Goal: Information Seeking & Learning: Learn about a topic

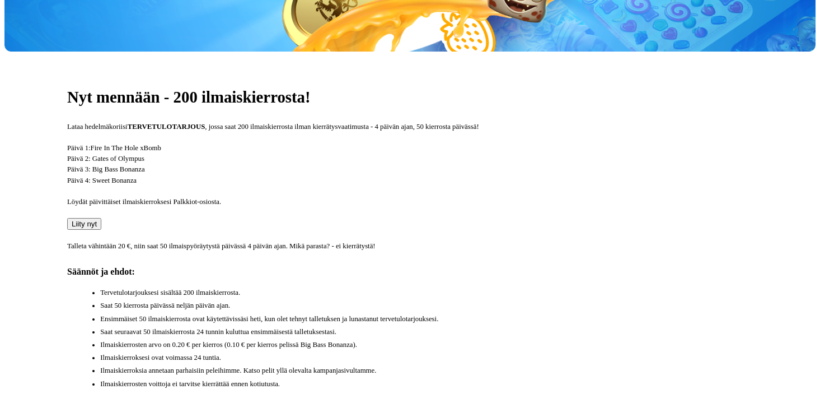
scroll to position [361, 0]
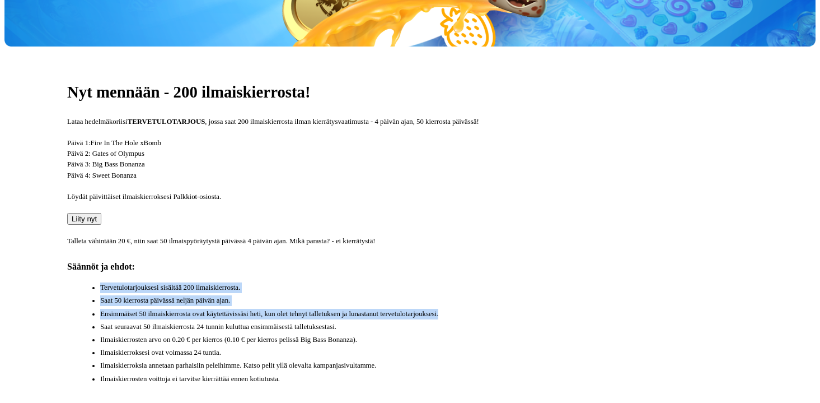
drag, startPoint x: 463, startPoint y: 174, endPoint x: 477, endPoint y: 226, distance: 54.5
click at [477, 226] on div "Nyt mennään - 200 ilmaiskierrosta! Lataa hedelmäkoriisi TERVETULOTARJOUS , joss…" at bounding box center [410, 236] width 812 height 380
click at [477, 309] on li "Ensimmäiset 50 ilmaiskierrosta ovat käytettävissäsi heti, kun olet tehnyt talle…" at bounding box center [426, 314] width 653 height 11
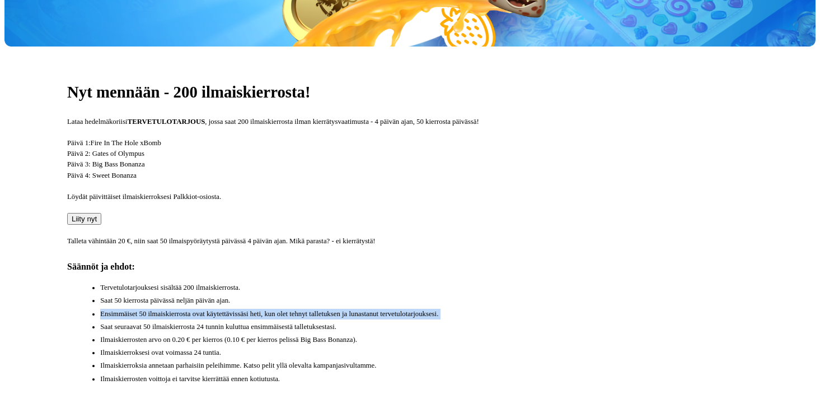
drag, startPoint x: 477, startPoint y: 226, endPoint x: 477, endPoint y: 206, distance: 20.7
click at [477, 282] on ul "Tervetulotarjouksesi sisältää 200 ilmaiskierrosta. Saat 50 kierrosta päivässä n…" at bounding box center [415, 333] width 675 height 102
click at [477, 295] on li "Saat 50 kierrosta päivässä neljän päivän ajan." at bounding box center [426, 300] width 653 height 11
drag, startPoint x: 477, startPoint y: 206, endPoint x: 479, endPoint y: 227, distance: 22.0
click at [479, 282] on ul "Tervetulotarjouksesi sisältää 200 ilmaiskierrosta. Saat 50 kierrosta päivässä n…" at bounding box center [415, 333] width 675 height 102
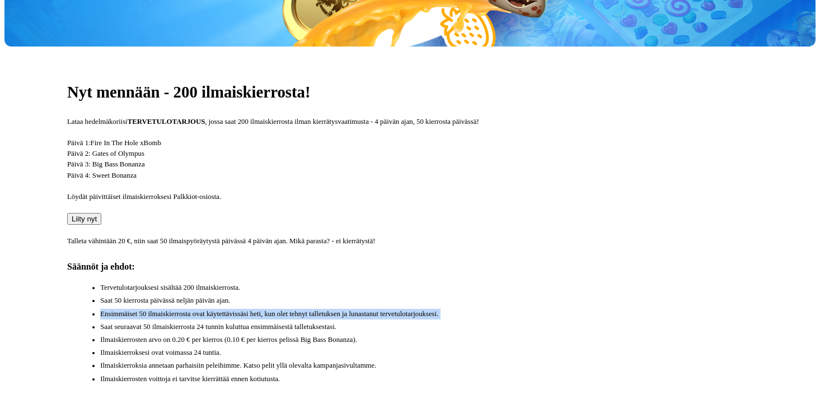
click at [479, 309] on li "Ensimmäiset 50 ilmaiskierrosta ovat käytettävissäsi heti, kun olet tehnyt talle…" at bounding box center [426, 314] width 653 height 11
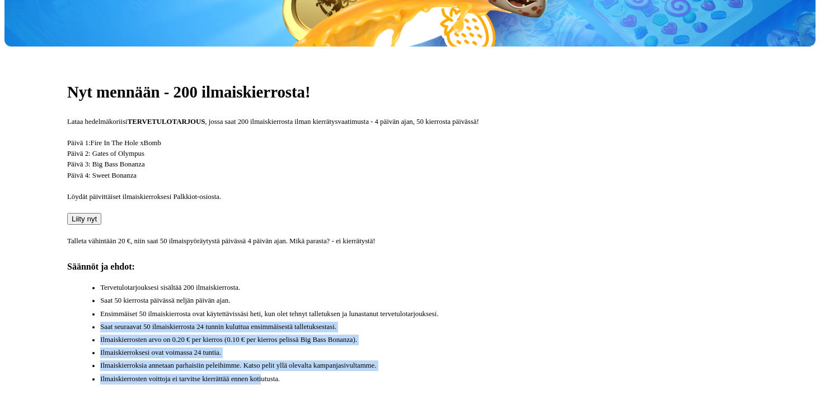
drag, startPoint x: 495, startPoint y: 317, endPoint x: 478, endPoint y: 234, distance: 84.6
click at [478, 234] on div "Nyt mennään - 200 ilmaiskierrosta! Lataa hedelmäkoriisi TERVETULOTARJOUS , joss…" at bounding box center [410, 236] width 812 height 380
click at [478, 309] on li "Ensimmäiset 50 ilmaiskierrosta ovat käytettävissäsi heti, kun olet tehnyt talle…" at bounding box center [426, 314] width 653 height 11
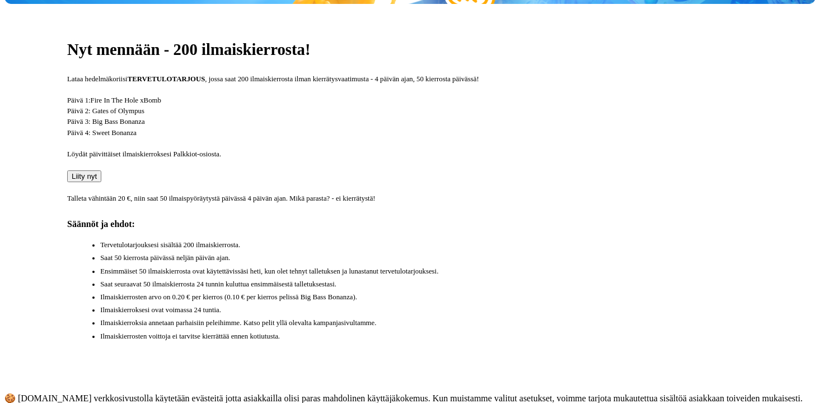
scroll to position [409, 0]
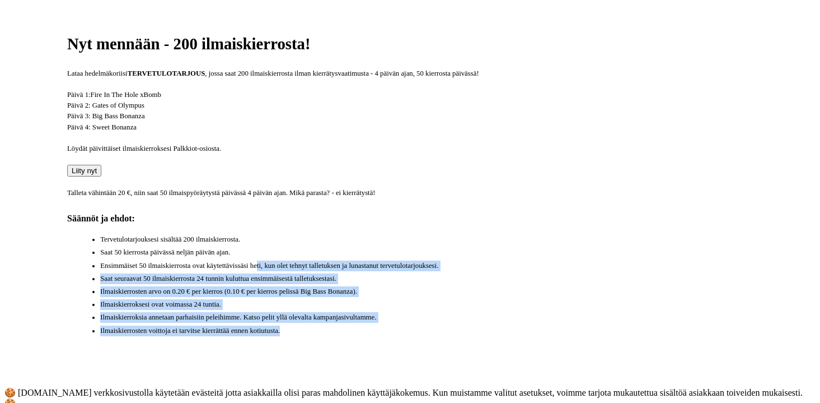
drag, startPoint x: 467, startPoint y: 276, endPoint x: 489, endPoint y: 162, distance: 116.5
click at [489, 162] on div "Nyt mennään - 200 ilmaiskierrosta! Lataa hedelmäkoriisi TERVETULOTARJOUS , joss…" at bounding box center [410, 188] width 812 height 380
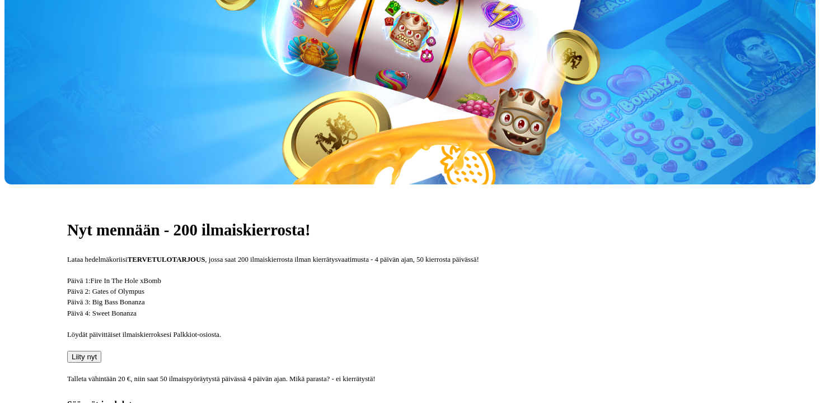
scroll to position [205, 0]
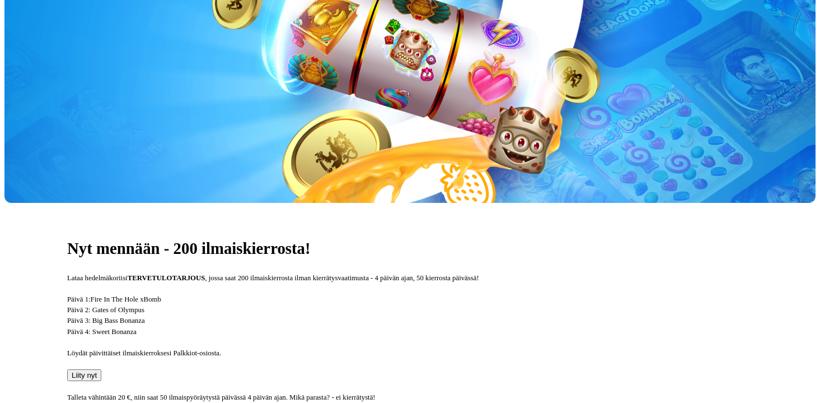
click at [489, 294] on p "Päivä 1: Fire In The Hole xBomb Päivä 2: Gates of Olympus Päivä 3: Big Bass Bon…" at bounding box center [410, 315] width 686 height 43
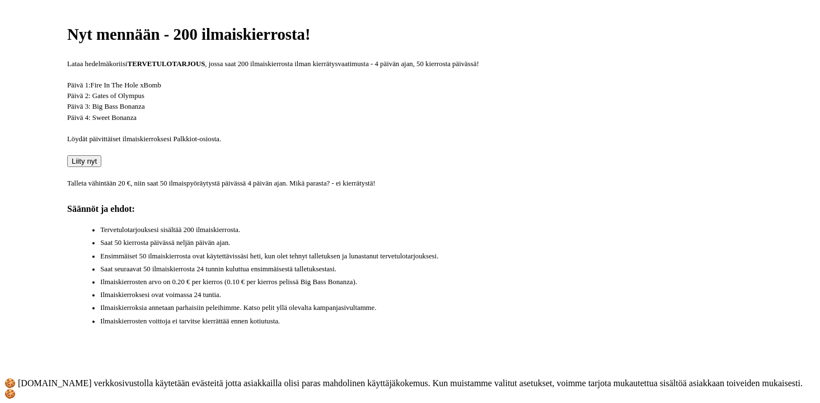
scroll to position [418, 0]
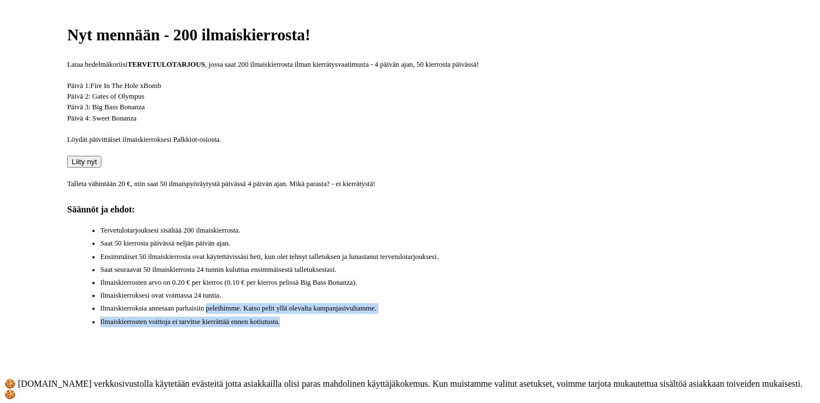
drag, startPoint x: 417, startPoint y: 267, endPoint x: 415, endPoint y: 232, distance: 34.8
click at [415, 232] on div "Nyt mennään - 200 ilmaiskierrosta! Lataa hedelmäkoriisi TERVETULOTARJOUS , joss…" at bounding box center [410, 179] width 812 height 380
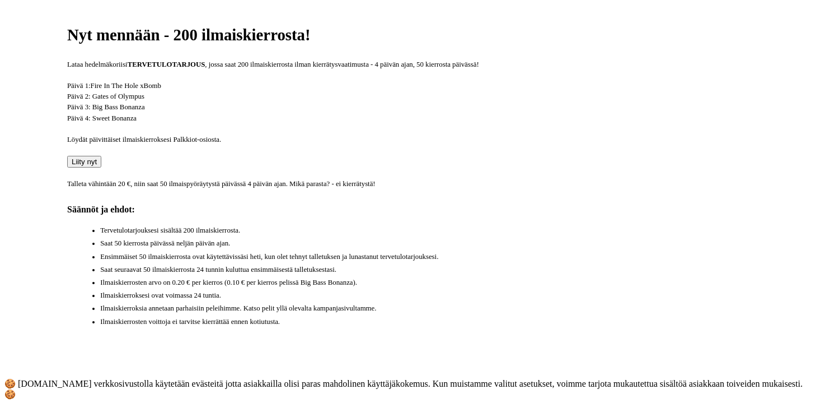
click at [460, 225] on ul "Tervetulotarjouksesi sisältää 200 ilmaiskierrosta. Saat 50 kierrosta päivässä n…" at bounding box center [415, 276] width 675 height 102
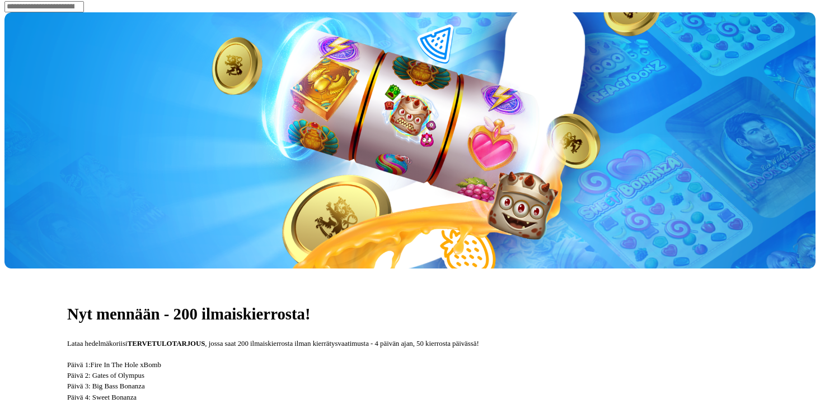
scroll to position [130, 0]
